Goal: Information Seeking & Learning: Learn about a topic

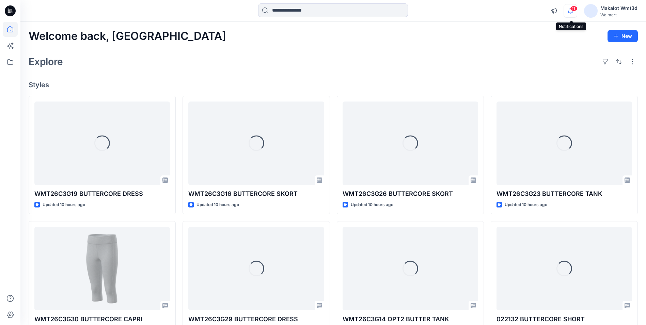
click at [568, 10] on icon "button" at bounding box center [570, 11] width 13 height 14
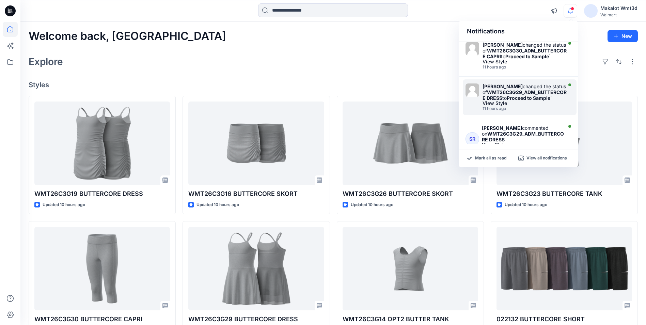
scroll to position [325, 0]
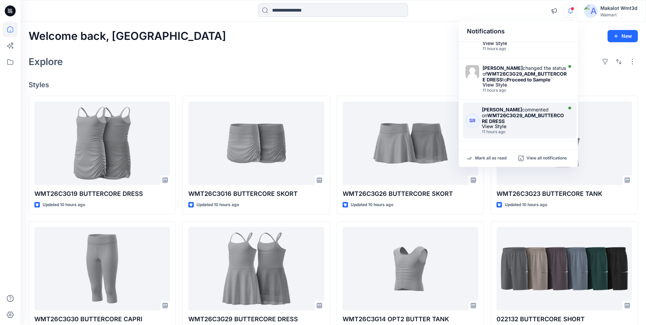
click at [530, 114] on strong "WMT26C3G29_ADM_BUTTERCORE DRESS" at bounding box center [523, 118] width 82 height 12
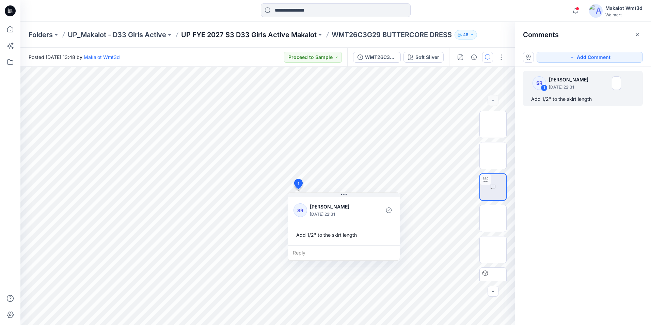
click at [295, 38] on p "UP FYE 2027 S3 D33 Girls Active Makalot" at bounding box center [248, 35] width 135 height 10
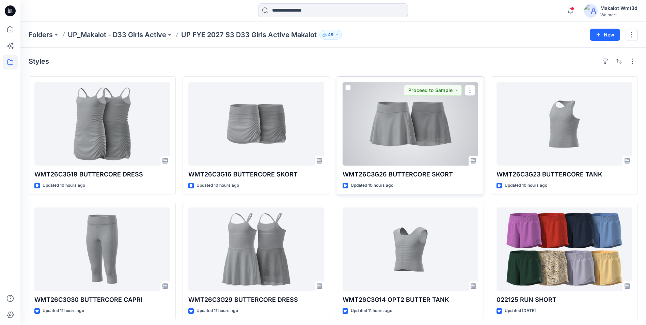
click at [378, 138] on div at bounding box center [409, 123] width 135 height 83
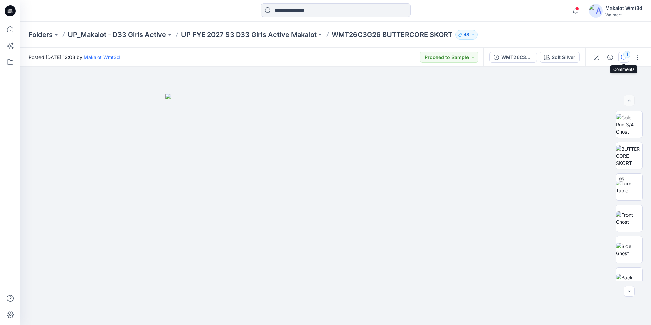
click at [624, 59] on icon "button" at bounding box center [623, 56] width 5 height 5
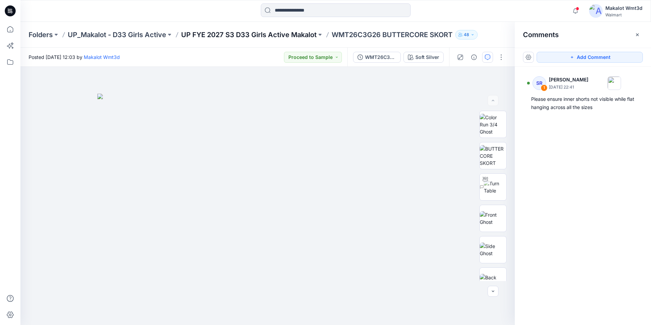
click at [306, 34] on p "UP FYE 2027 S3 D33 Girls Active Makalot" at bounding box center [248, 35] width 135 height 10
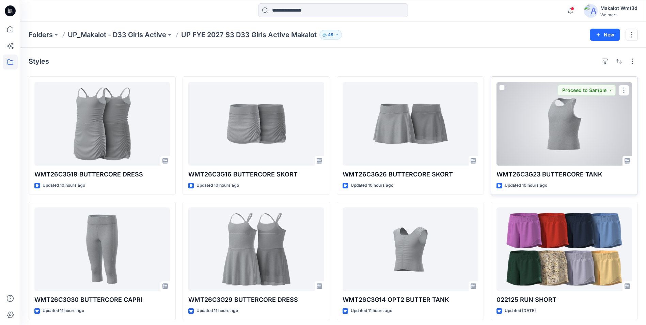
click at [538, 157] on div at bounding box center [563, 123] width 135 height 83
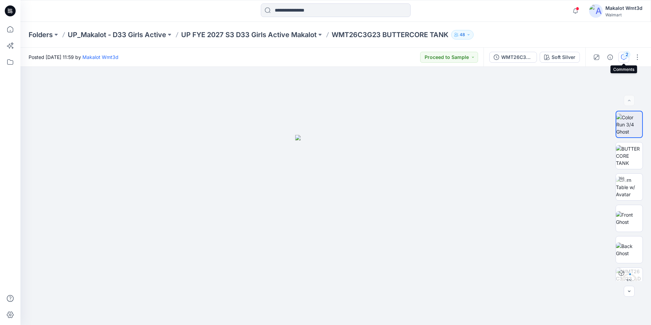
click at [623, 58] on icon "button" at bounding box center [623, 56] width 5 height 5
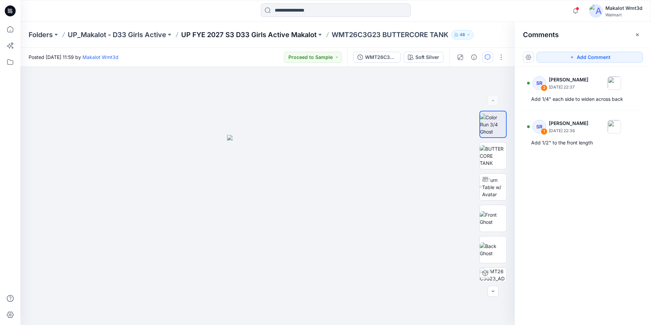
click at [294, 33] on p "UP FYE 2027 S3 D33 Girls Active Makalot" at bounding box center [248, 35] width 135 height 10
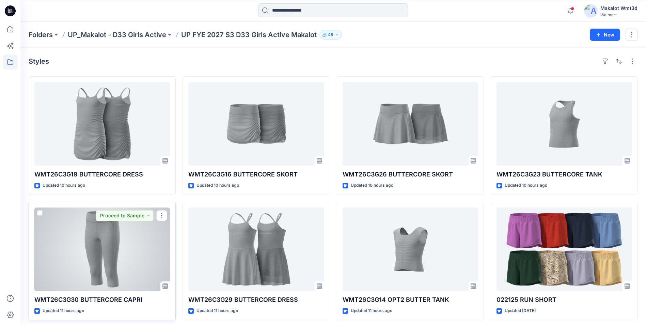
click at [134, 254] on div at bounding box center [101, 248] width 135 height 83
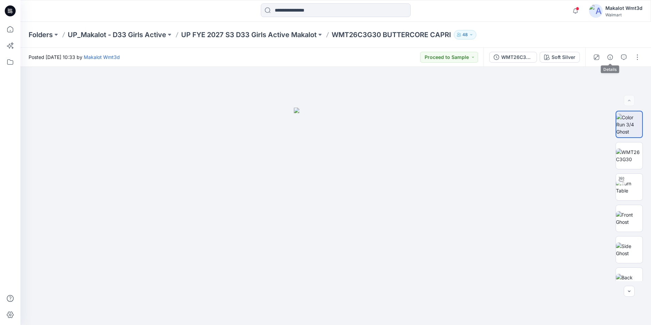
click at [617, 56] on div at bounding box center [616, 57] width 63 height 19
click at [613, 58] on button "button" at bounding box center [609, 57] width 11 height 11
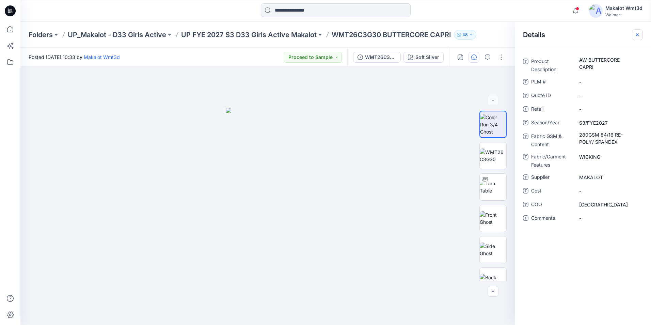
click at [638, 34] on icon "button" at bounding box center [636, 34] width 5 height 5
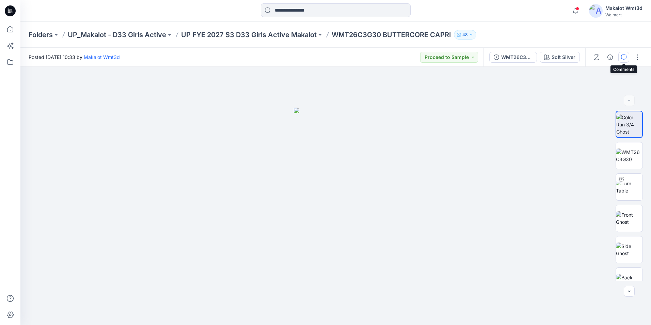
click at [626, 58] on icon "button" at bounding box center [623, 56] width 5 height 5
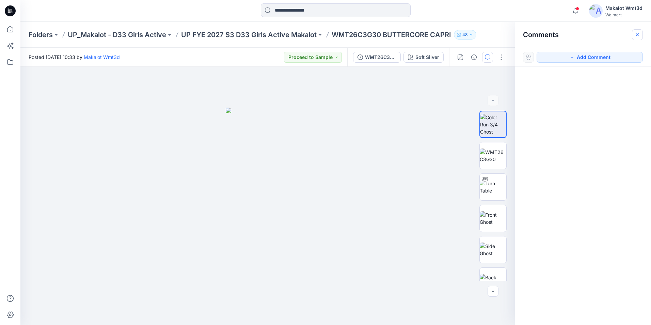
click at [637, 30] on button "button" at bounding box center [637, 34] width 11 height 11
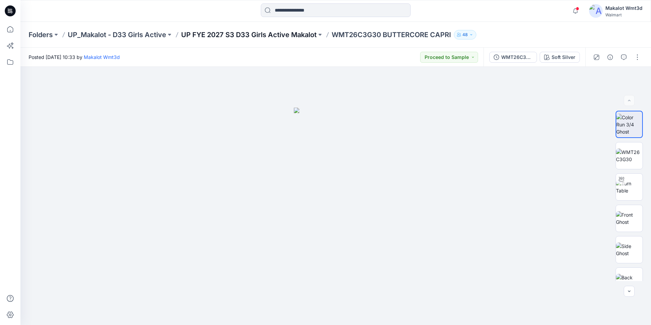
click at [306, 34] on p "UP FYE 2027 S3 D33 Girls Active Makalot" at bounding box center [248, 35] width 135 height 10
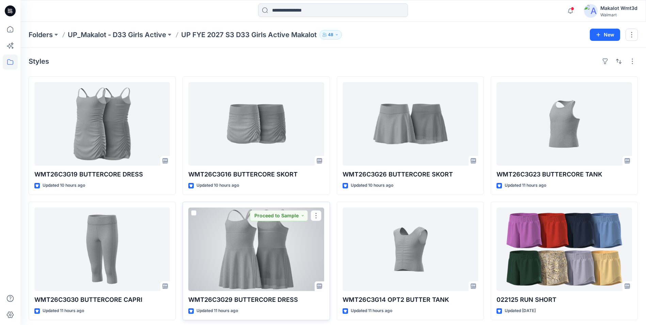
click at [242, 274] on div at bounding box center [255, 248] width 135 height 83
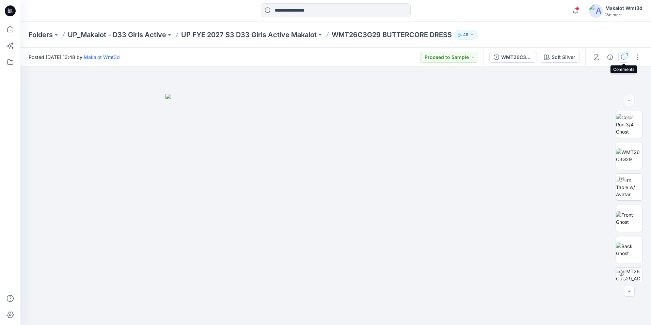
click at [627, 51] on div "1" at bounding box center [626, 54] width 7 height 7
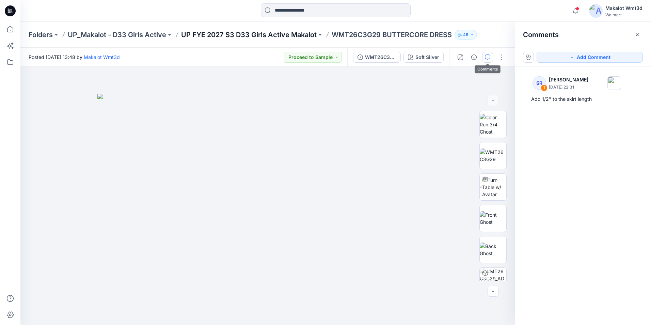
click at [290, 33] on p "UP FYE 2027 S3 D33 Girls Active Makalot" at bounding box center [248, 35] width 135 height 10
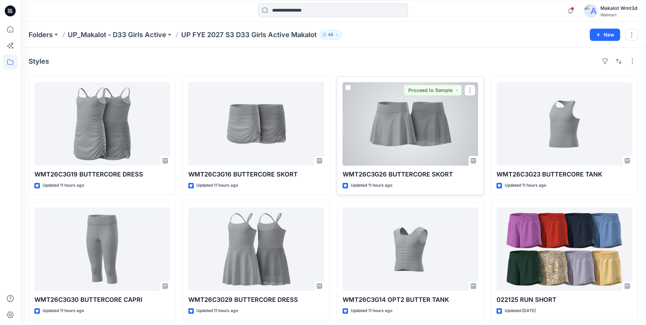
click at [409, 161] on div at bounding box center [409, 123] width 135 height 83
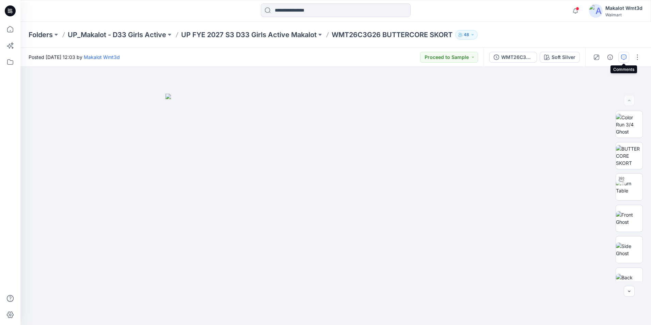
click at [624, 60] on button "button" at bounding box center [623, 57] width 11 height 11
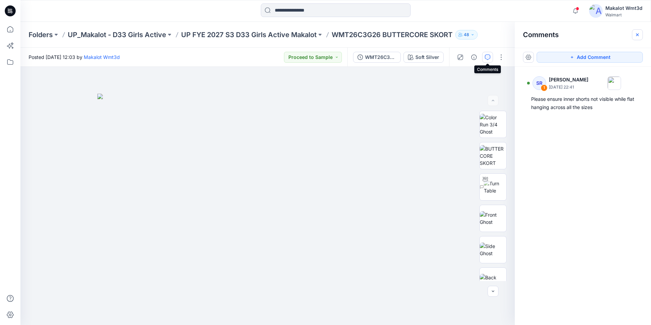
click at [636, 34] on icon "button" at bounding box center [637, 34] width 3 height 3
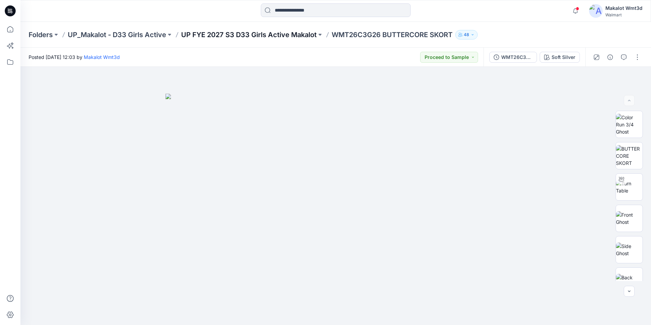
click at [296, 34] on p "UP FYE 2027 S3 D33 Girls Active Makalot" at bounding box center [248, 35] width 135 height 10
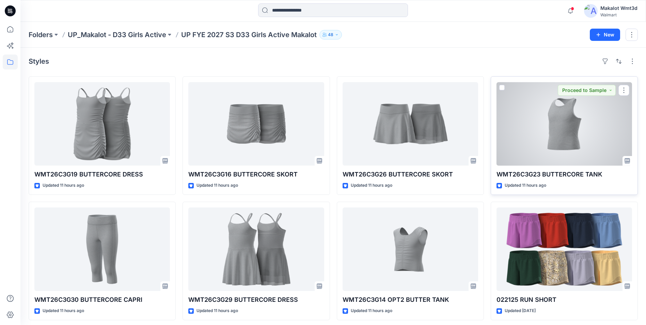
click at [548, 144] on div at bounding box center [563, 123] width 135 height 83
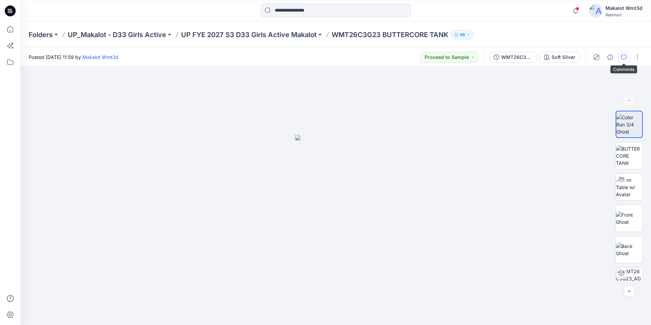
click at [622, 57] on icon "button" at bounding box center [623, 56] width 2 height 0
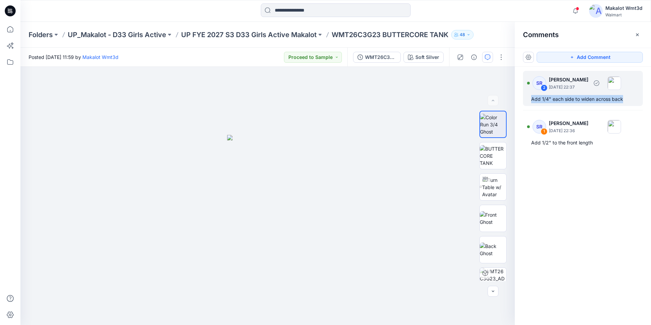
drag, startPoint x: 529, startPoint y: 101, endPoint x: 627, endPoint y: 103, distance: 98.0
click at [627, 103] on div "SR 2 [PERSON_NAME] [DATE] 22:37 Add 1/4" each side to widen across back" at bounding box center [583, 88] width 120 height 35
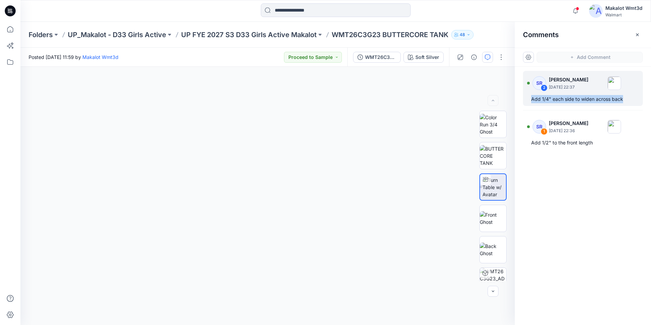
copy div "Add 1/4" each side to widen across back"
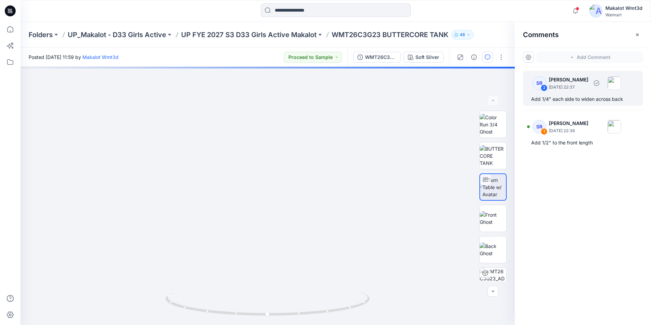
click at [584, 79] on p "[PERSON_NAME]" at bounding box center [568, 80] width 39 height 8
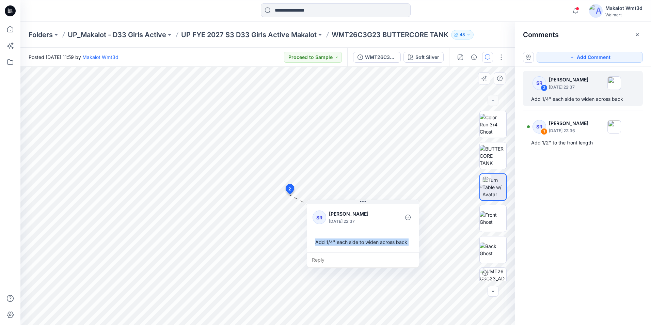
drag, startPoint x: 288, startPoint y: 240, endPoint x: 315, endPoint y: 242, distance: 27.6
click at [315, 242] on div "Add 1/4" each side to widen across back" at bounding box center [362, 242] width 101 height 13
copy div "Add 1/4" each side to widen across back Reply Layer 1"
click at [399, 226] on div at bounding box center [391, 217] width 15 height 19
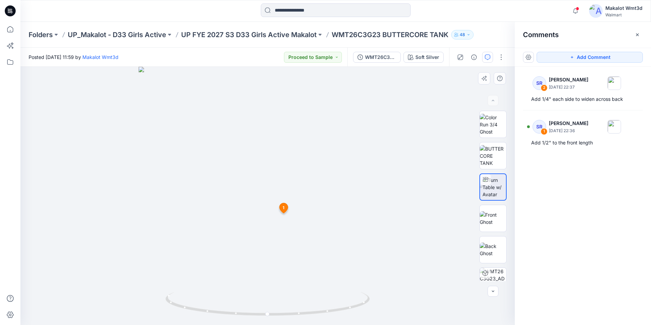
click at [582, 280] on div "SR 2 [PERSON_NAME] [DATE] 22:37 Add 1/4" each side to widen across back SR 1 [P…" at bounding box center [583, 183] width 136 height 233
click at [583, 98] on div "Add 1/4" each side to widen across back" at bounding box center [582, 99] width 103 height 8
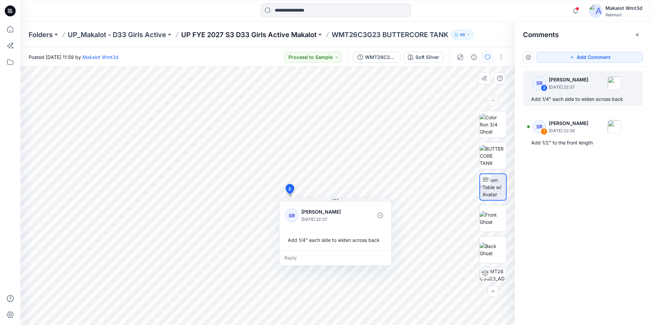
click at [282, 32] on p "UP FYE 2027 S3 D33 Girls Active Makalot" at bounding box center [248, 35] width 135 height 10
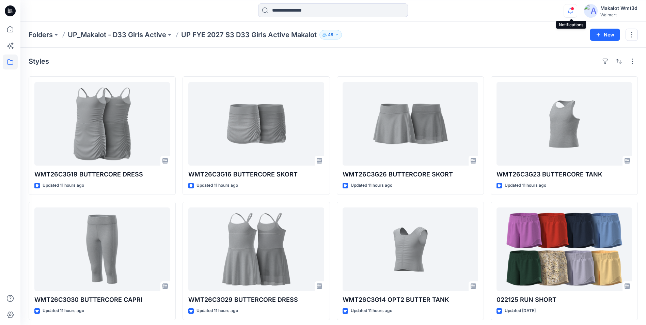
click at [568, 10] on icon "button" at bounding box center [570, 11] width 13 height 14
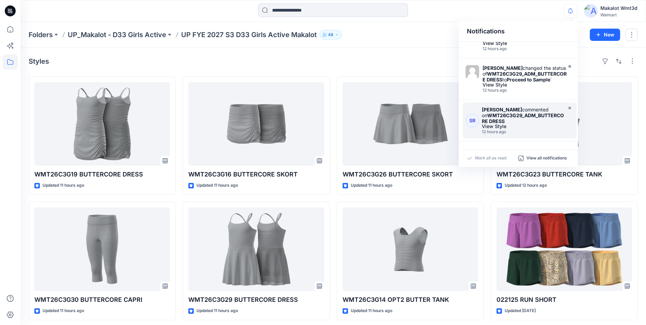
scroll to position [325, 0]
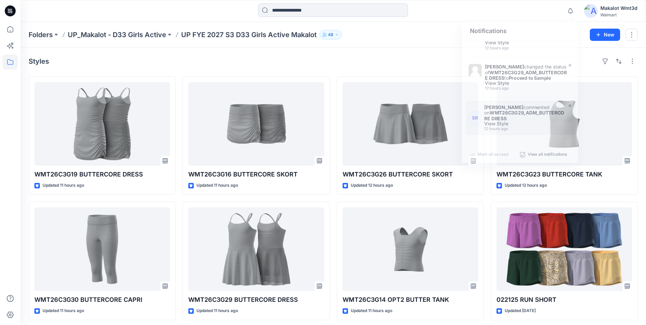
click at [408, 54] on div "Styles WMT26C3G19 BUTTERCORE DRESS Updated 11 hours ago WMT26C3G30 BUTTERCORE C…" at bounding box center [332, 251] width 625 height 406
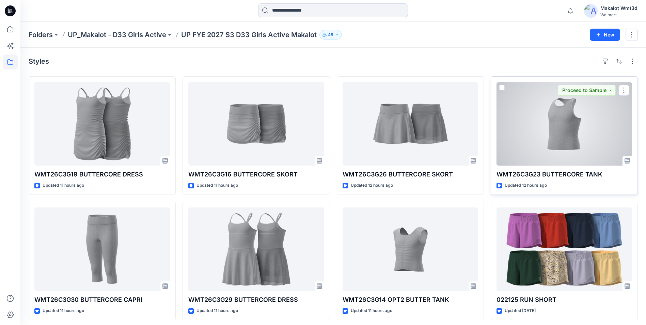
click at [549, 130] on div at bounding box center [563, 123] width 135 height 83
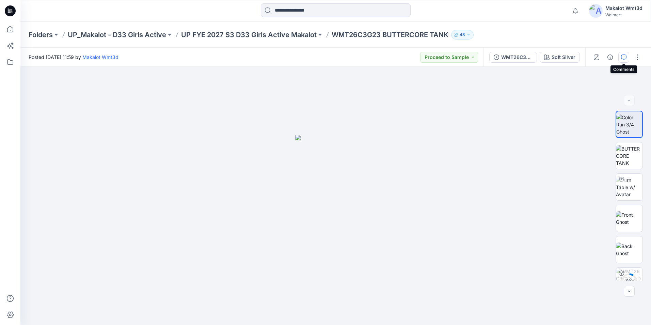
click at [623, 58] on icon "button" at bounding box center [623, 56] width 5 height 5
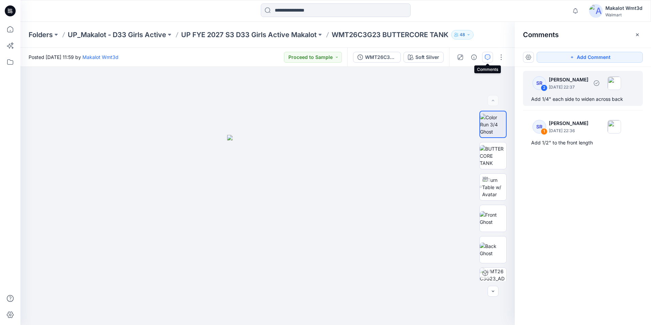
click at [576, 92] on div "SR 2 [PERSON_NAME] [DATE] 22:37" at bounding box center [574, 83] width 94 height 19
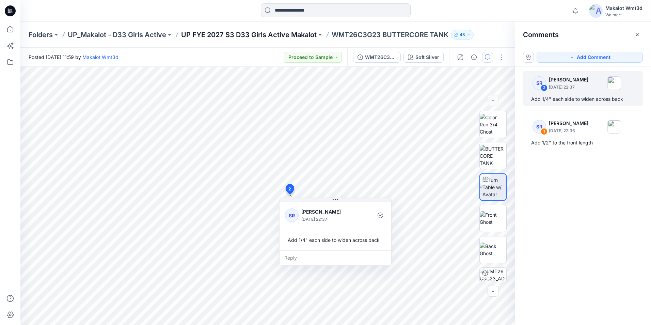
click at [299, 37] on p "UP FYE 2027 S3 D33 Girls Active Makalot" at bounding box center [248, 35] width 135 height 10
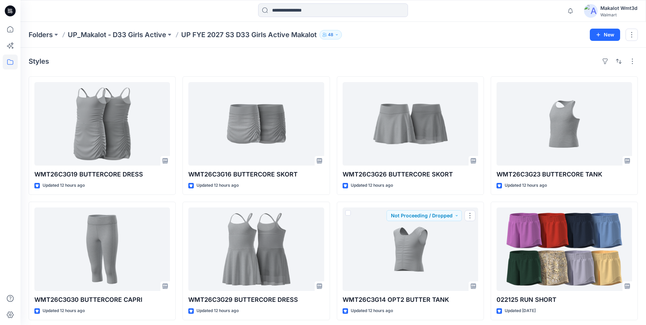
scroll to position [129, 0]
